Goal: Information Seeking & Learning: Learn about a topic

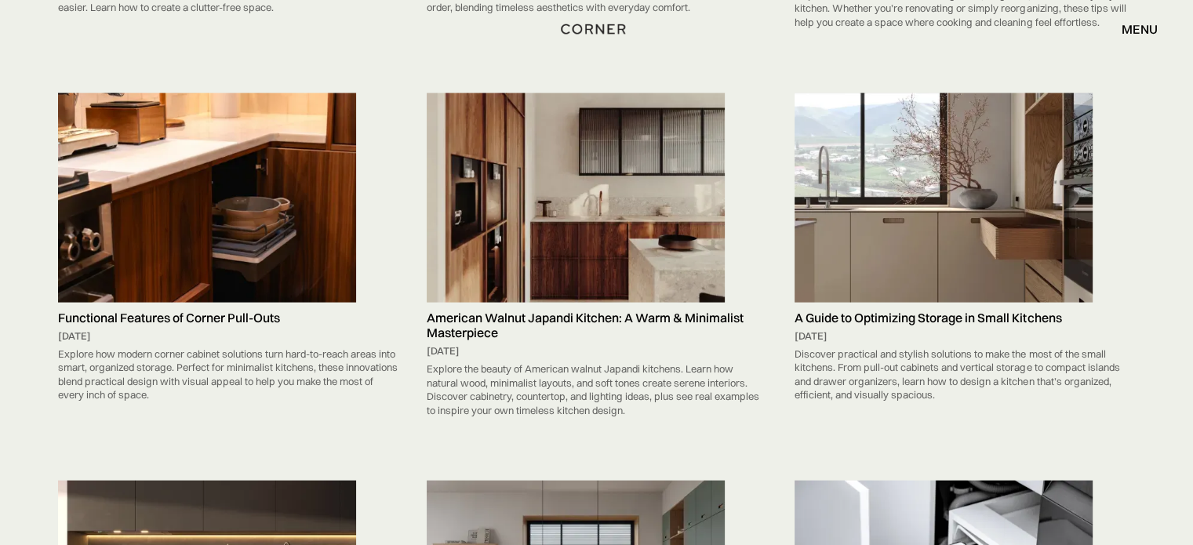
scroll to position [3093, 0]
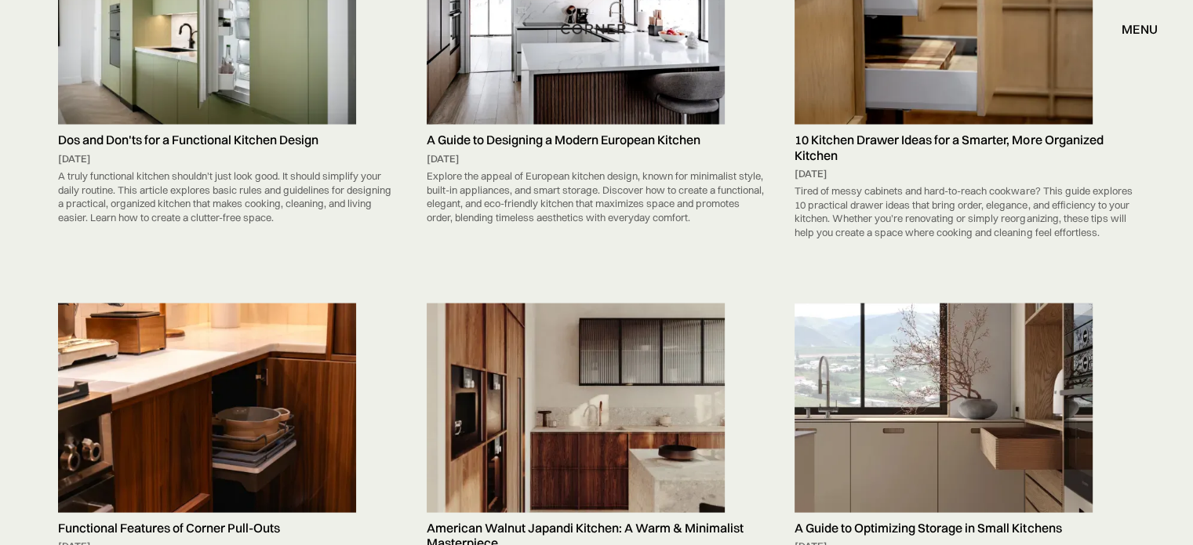
drag, startPoint x: 872, startPoint y: 56, endPoint x: 825, endPoint y: 85, distance: 55.3
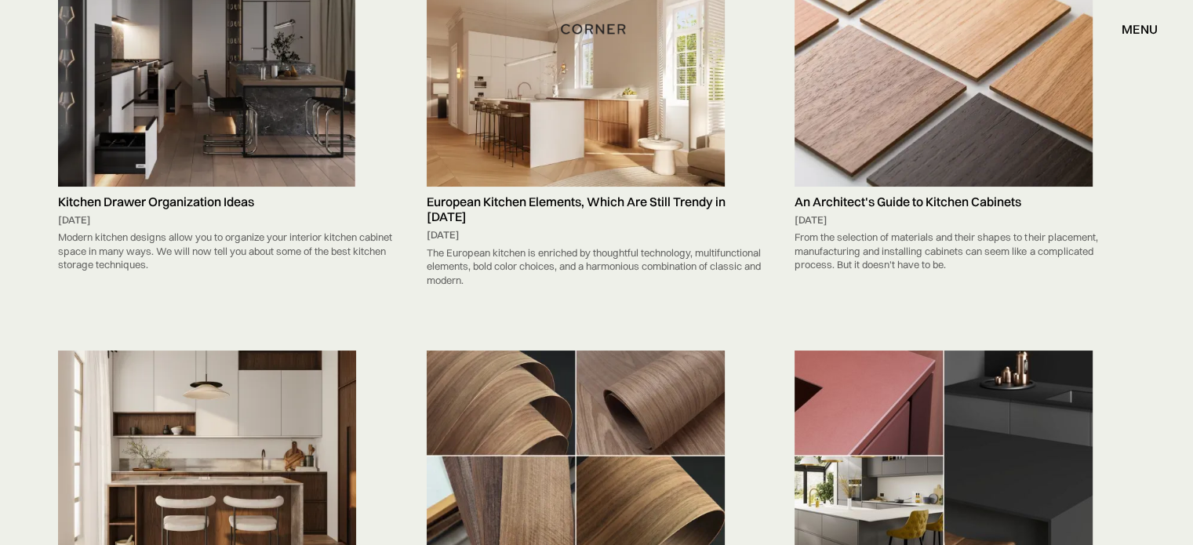
scroll to position [11869, 0]
